Goal: Information Seeking & Learning: Check status

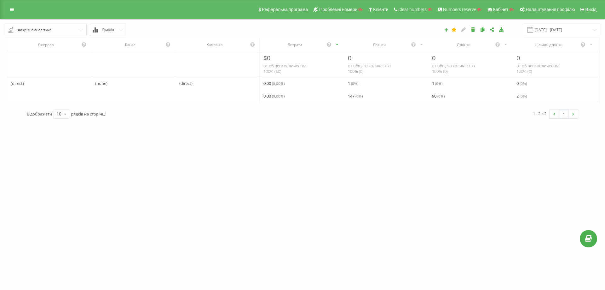
click at [35, 30] on div "Наскрізна аналітика" at bounding box center [33, 29] width 35 height 7
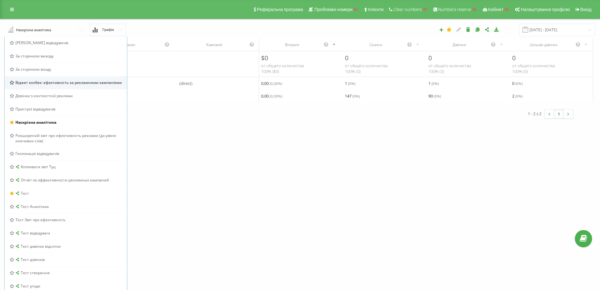
click at [53, 83] on span "Віджет колбек: ефективність за рекламними кампаніями" at bounding box center [68, 82] width 107 height 5
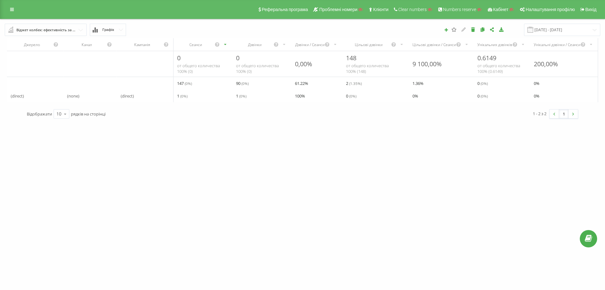
click at [81, 28] on input "text" at bounding box center [45, 29] width 81 height 11
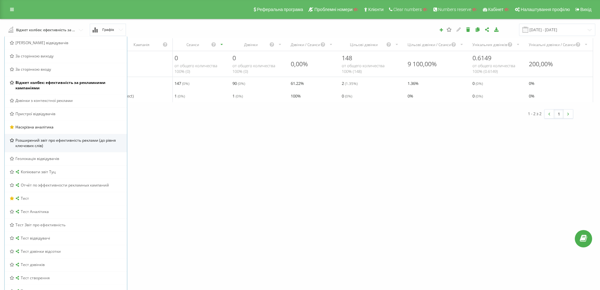
click at [48, 142] on span "Розширений звіт про ефективність реклами (до рівня ключових слів)" at bounding box center [68, 142] width 107 height 11
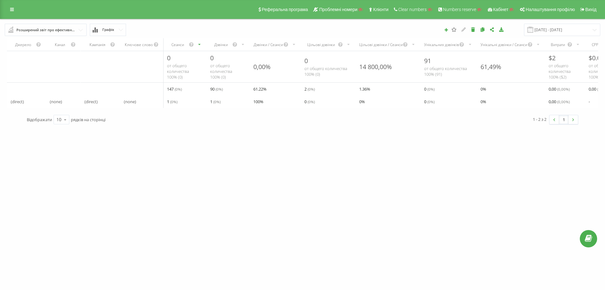
click at [53, 31] on div "Розширений звіт про ефективність реклами (до рівня ключових слів)" at bounding box center [45, 29] width 59 height 7
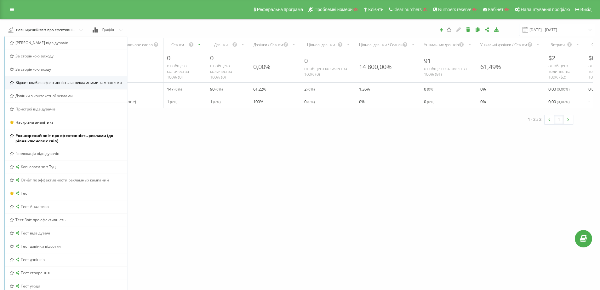
click at [75, 83] on span "Віджет колбек: ефективність за рекламними кампаніями" at bounding box center [68, 82] width 107 height 5
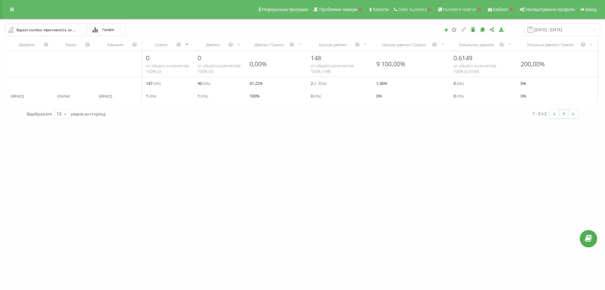
click at [70, 31] on div "Віджет колбек: ефективність за рекламними кампаніями" at bounding box center [45, 29] width 59 height 7
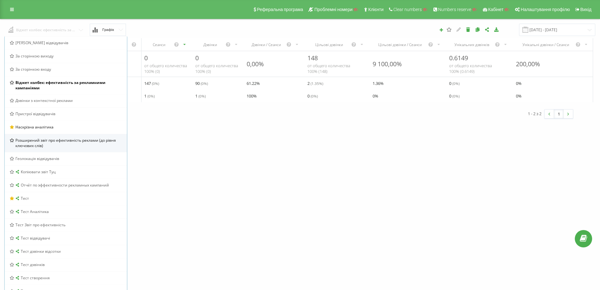
scroll to position [32, 0]
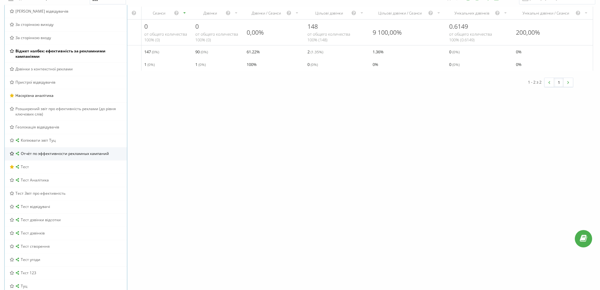
click at [55, 153] on span "Отчёт по эффективности рекламных кампаний" at bounding box center [65, 153] width 88 height 5
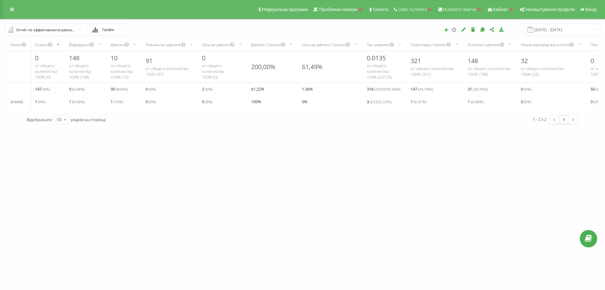
click at [76, 29] on input "text" at bounding box center [45, 29] width 81 height 11
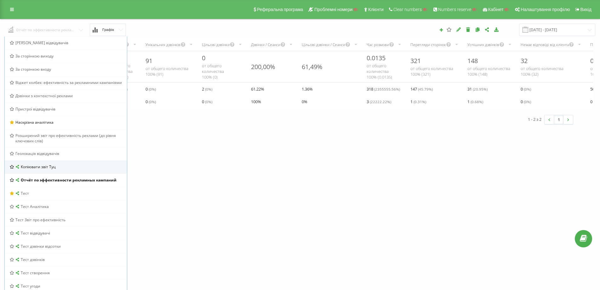
scroll to position [30, 0]
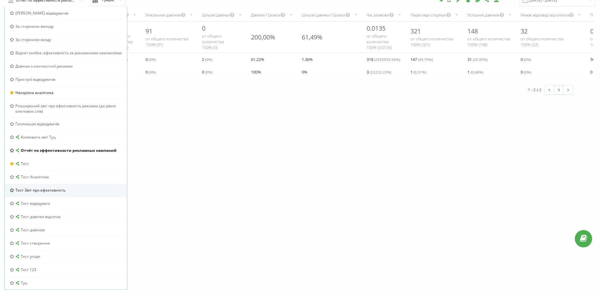
click at [55, 189] on span "Тест Звіт про ефективність" at bounding box center [40, 189] width 50 height 5
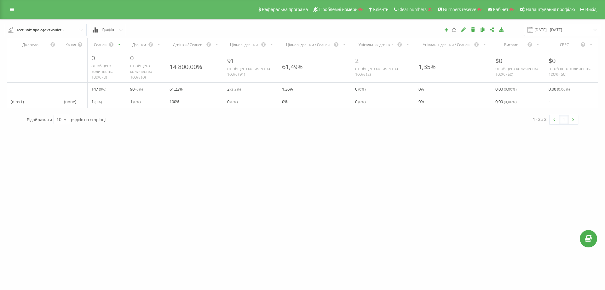
click at [75, 30] on input "text" at bounding box center [45, 29] width 81 height 11
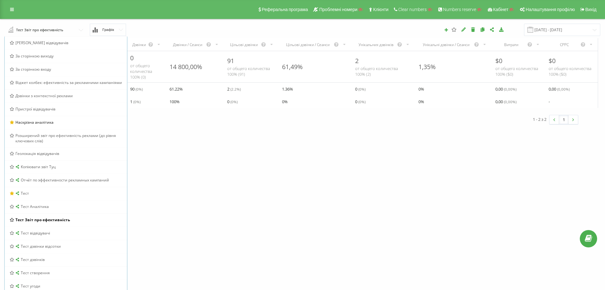
click at [192, 139] on div "qatest5.ringostat... Проекти Пошук Дашборд Центр звернень Аналiтика Ваші звіти …" at bounding box center [302, 145] width 605 height 290
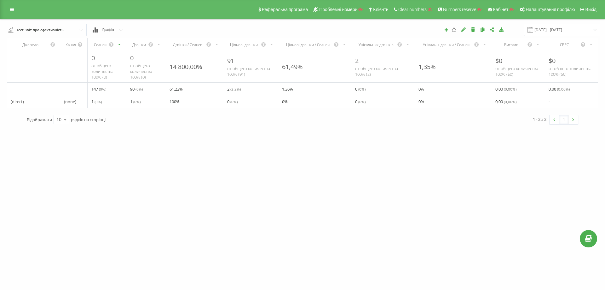
click at [68, 27] on input "text" at bounding box center [45, 29] width 81 height 11
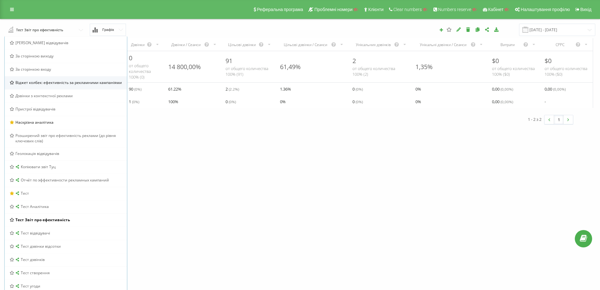
click at [62, 82] on span "Віджет колбек: ефективність за рекламними кампаніями" at bounding box center [68, 82] width 107 height 5
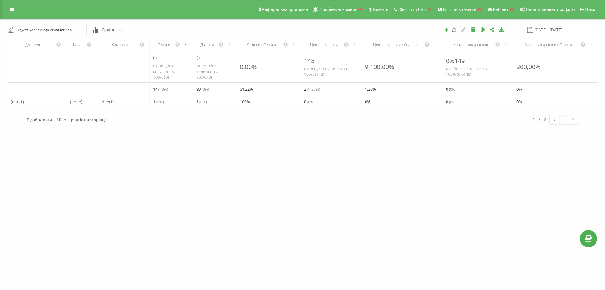
drag, startPoint x: 16, startPoint y: 31, endPoint x: 74, endPoint y: 29, distance: 58.4
click at [74, 29] on div "Віджет колбек: ефективність за рекламними кампаніями Браузер відвідувачів За ст…" at bounding box center [46, 30] width 82 height 12
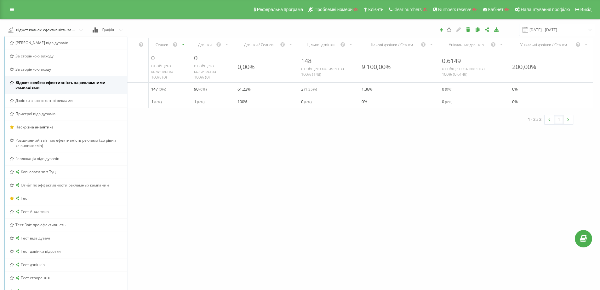
drag, startPoint x: 62, startPoint y: 29, endPoint x: 15, endPoint y: 85, distance: 72.7
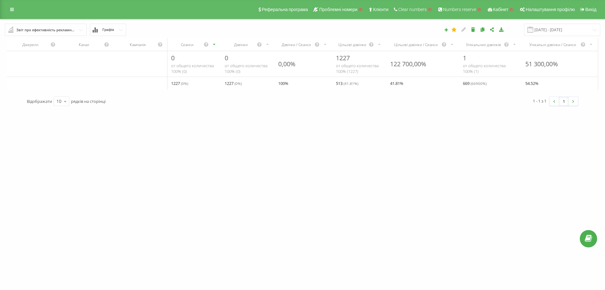
click at [58, 31] on div "Звіт про ефективність рекламних кампаній" at bounding box center [45, 29] width 59 height 7
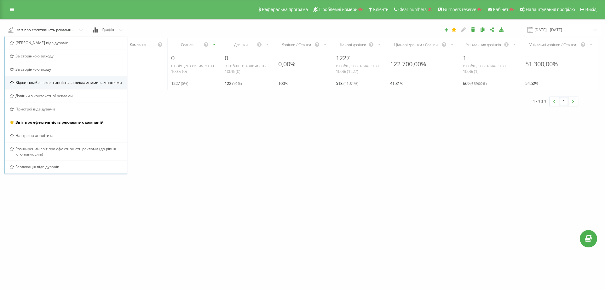
click at [46, 83] on span "Віджет колбек: ефективність за рекламними кампаніями" at bounding box center [68, 82] width 107 height 5
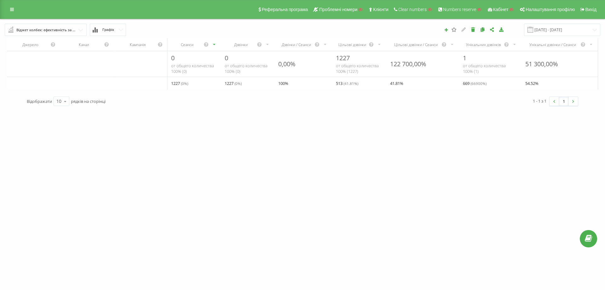
click at [78, 27] on input "text" at bounding box center [45, 29] width 81 height 11
click at [485, 30] on icon at bounding box center [482, 29] width 5 height 4
click at [72, 33] on div "Звіт про ефективність рекламних кампаній" at bounding box center [45, 29] width 59 height 7
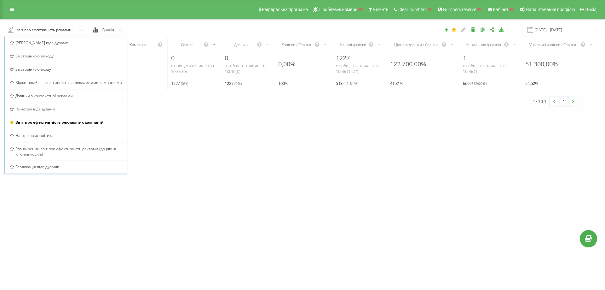
click at [485, 30] on icon at bounding box center [482, 29] width 5 height 4
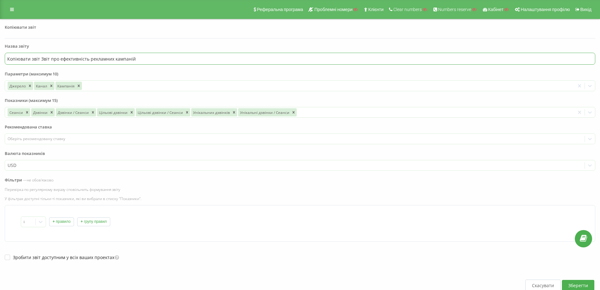
drag, startPoint x: 139, startPoint y: 60, endPoint x: 41, endPoint y: 55, distance: 98.7
click at [41, 55] on input "Копіювати звіт Звіт про ефективність рекламних кампаній" at bounding box center [300, 59] width 591 height 12
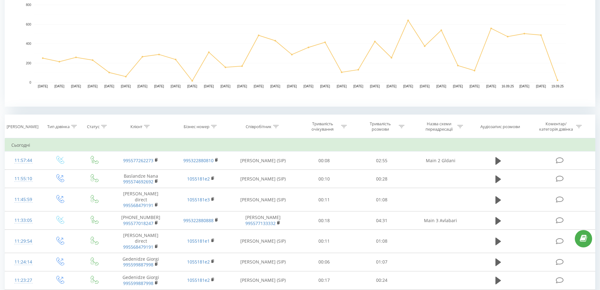
scroll to position [126, 0]
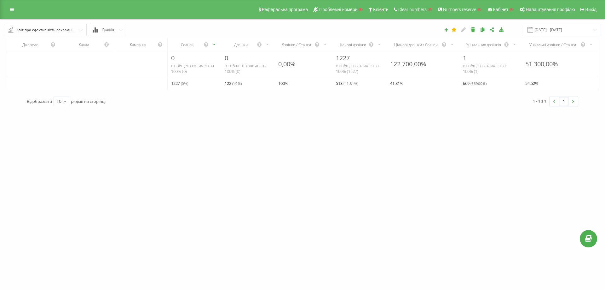
click at [78, 29] on input "text" at bounding box center [45, 29] width 81 height 11
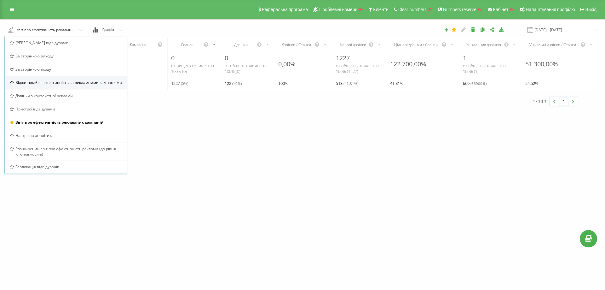
click at [53, 86] on div "Віджет колбек: ефективність за рекламними кампаніями" at bounding box center [66, 82] width 122 height 13
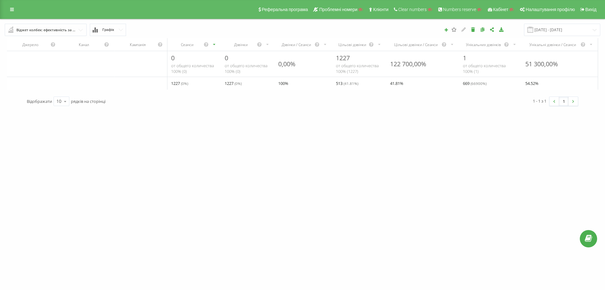
click at [485, 30] on icon at bounding box center [482, 29] width 5 height 4
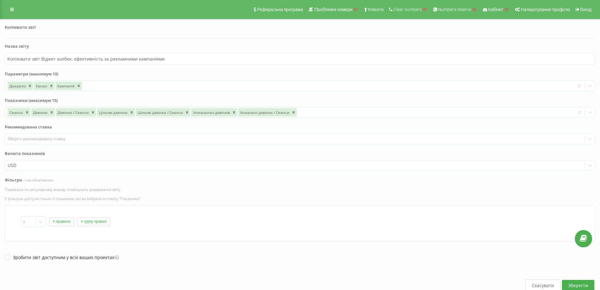
scroll to position [31, 0]
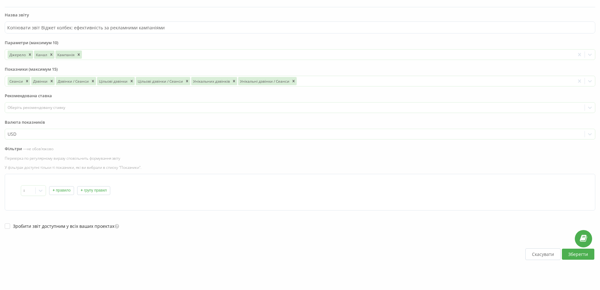
click at [547, 253] on button "Скасувати" at bounding box center [543, 254] width 35 height 12
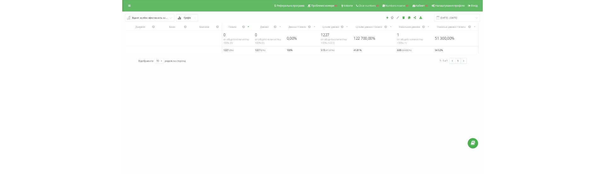
scroll to position [0, 0]
